Goal: Book appointment/travel/reservation

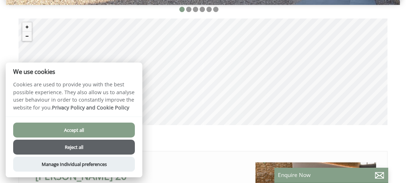
scroll to position [239, 0]
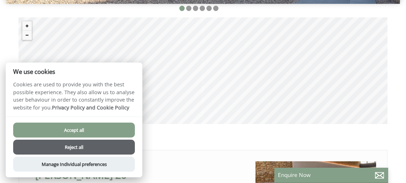
click at [82, 146] on button "Reject all" at bounding box center [74, 147] width 122 height 15
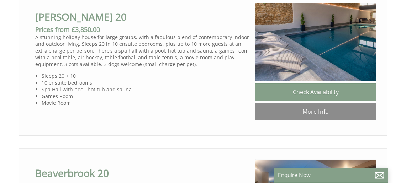
scroll to position [400, 0]
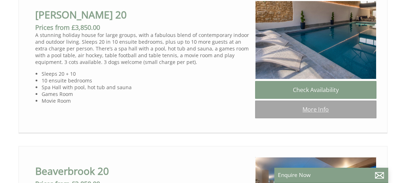
click at [310, 110] on link "More Info" at bounding box center [315, 110] width 121 height 18
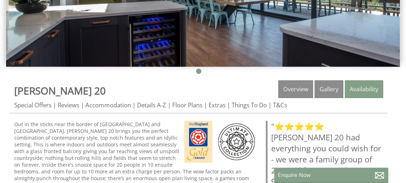
scroll to position [177, 0]
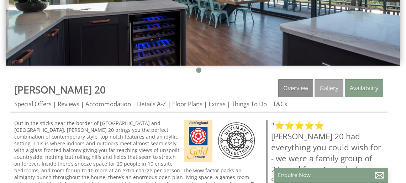
click at [331, 90] on link "Gallery" at bounding box center [329, 88] width 29 height 18
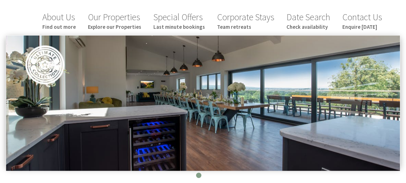
scroll to position [75, 0]
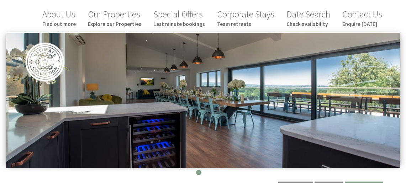
click at [349, 114] on img at bounding box center [203, 101] width 394 height 136
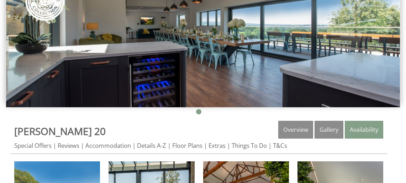
scroll to position [157, 0]
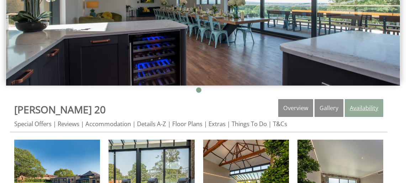
click at [366, 107] on link "Availability" at bounding box center [364, 108] width 38 height 18
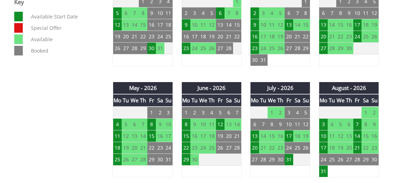
scroll to position [439, 0]
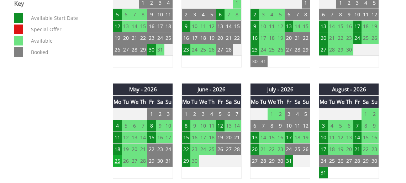
click at [117, 160] on td "25" at bounding box center [117, 162] width 9 height 12
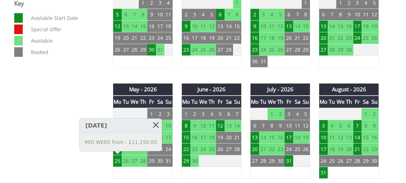
click at [150, 124] on link at bounding box center [156, 125] width 12 height 12
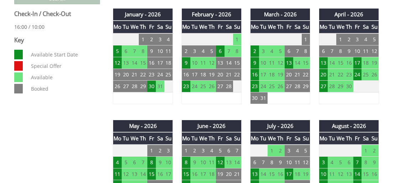
scroll to position [402, 0]
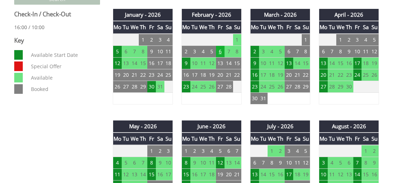
click at [221, 51] on td "6" at bounding box center [220, 52] width 9 height 12
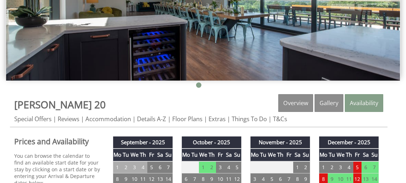
scroll to position [163, 0]
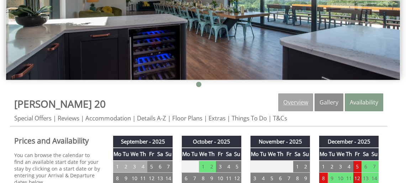
click at [299, 103] on link "Overview" at bounding box center [295, 103] width 35 height 18
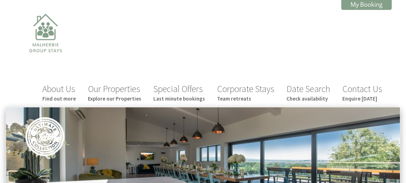
scroll to position [163, 0]
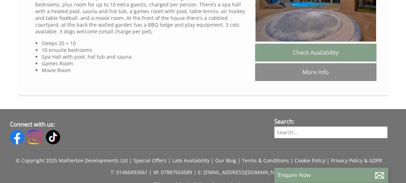
scroll to position [595, 0]
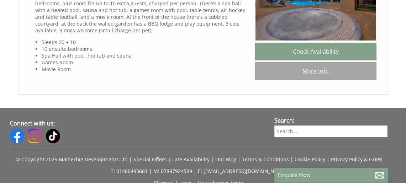
click at [320, 72] on link "More Info" at bounding box center [315, 71] width 121 height 18
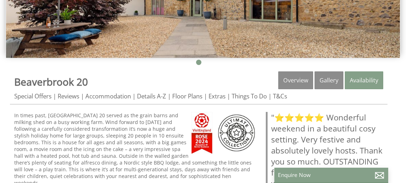
scroll to position [188, 0]
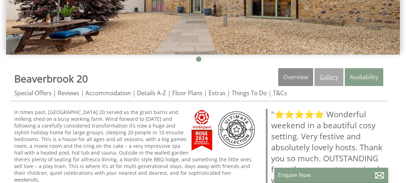
click at [327, 78] on link "Gallery" at bounding box center [329, 77] width 29 height 18
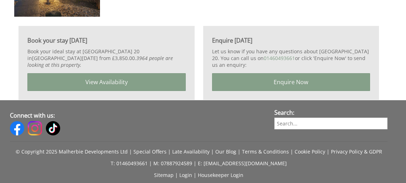
scroll to position [1223, 0]
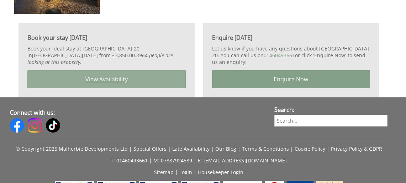
click at [130, 72] on link "View Availability" at bounding box center [106, 79] width 158 height 18
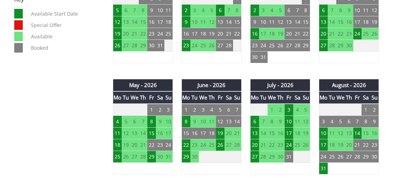
scroll to position [446, 0]
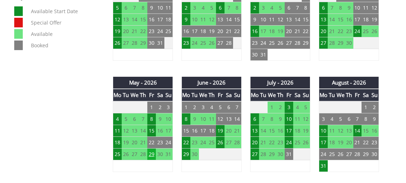
click at [152, 155] on td "29" at bounding box center [151, 155] width 9 height 12
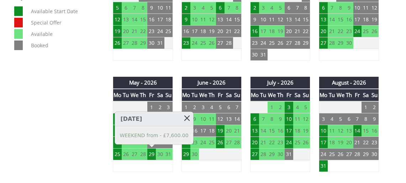
click at [182, 117] on link at bounding box center [187, 118] width 12 height 12
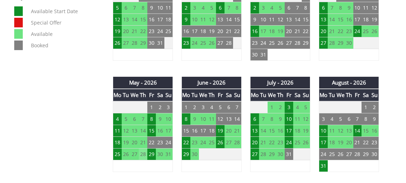
click at [143, 154] on td "28" at bounding box center [143, 155] width 9 height 12
click at [148, 166] on td "5" at bounding box center [151, 167] width 9 height 12
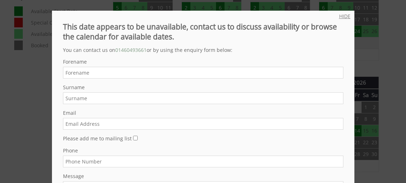
click at [346, 15] on link "HIDE" at bounding box center [344, 16] width 11 height 7
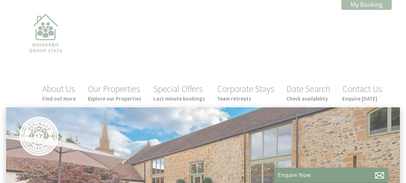
scroll to position [188, 0]
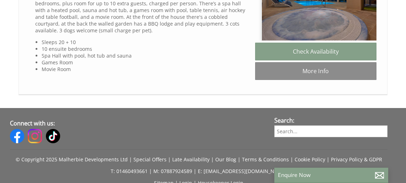
scroll to position [0, 6]
